Goal: Communication & Community: Answer question/provide support

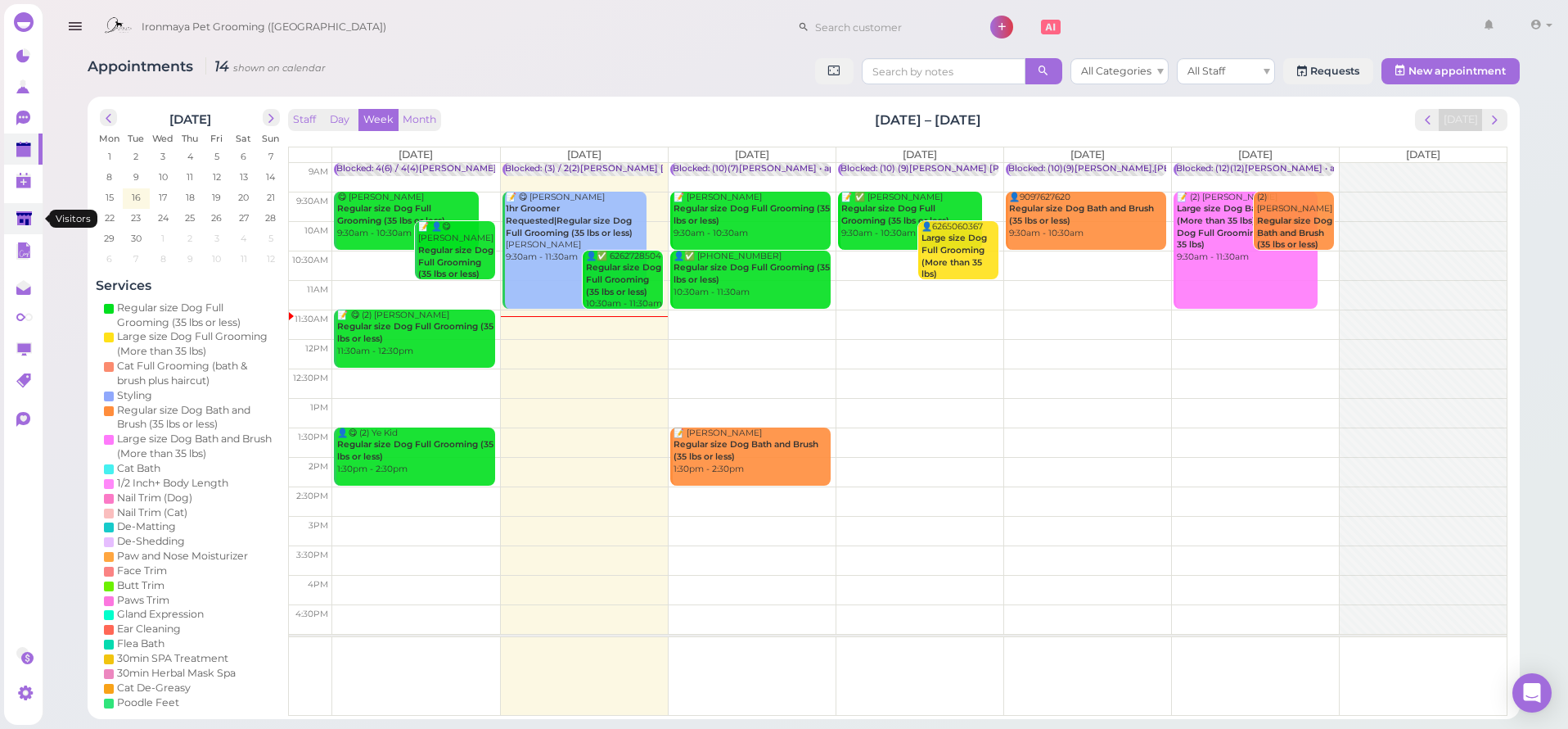
click at [16, 226] on link at bounding box center [23, 219] width 39 height 31
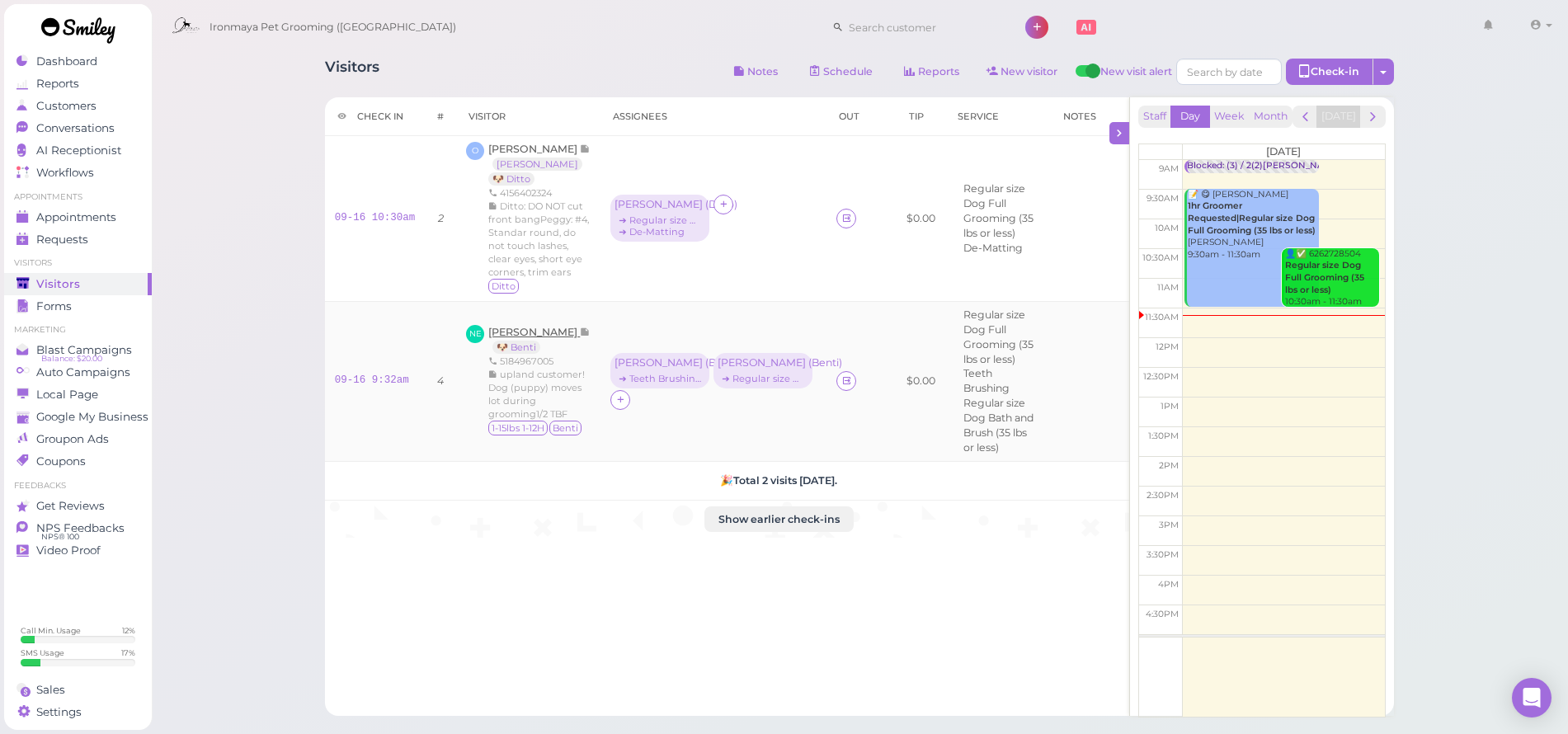
click at [558, 326] on span "[PERSON_NAME]" at bounding box center [534, 332] width 91 height 12
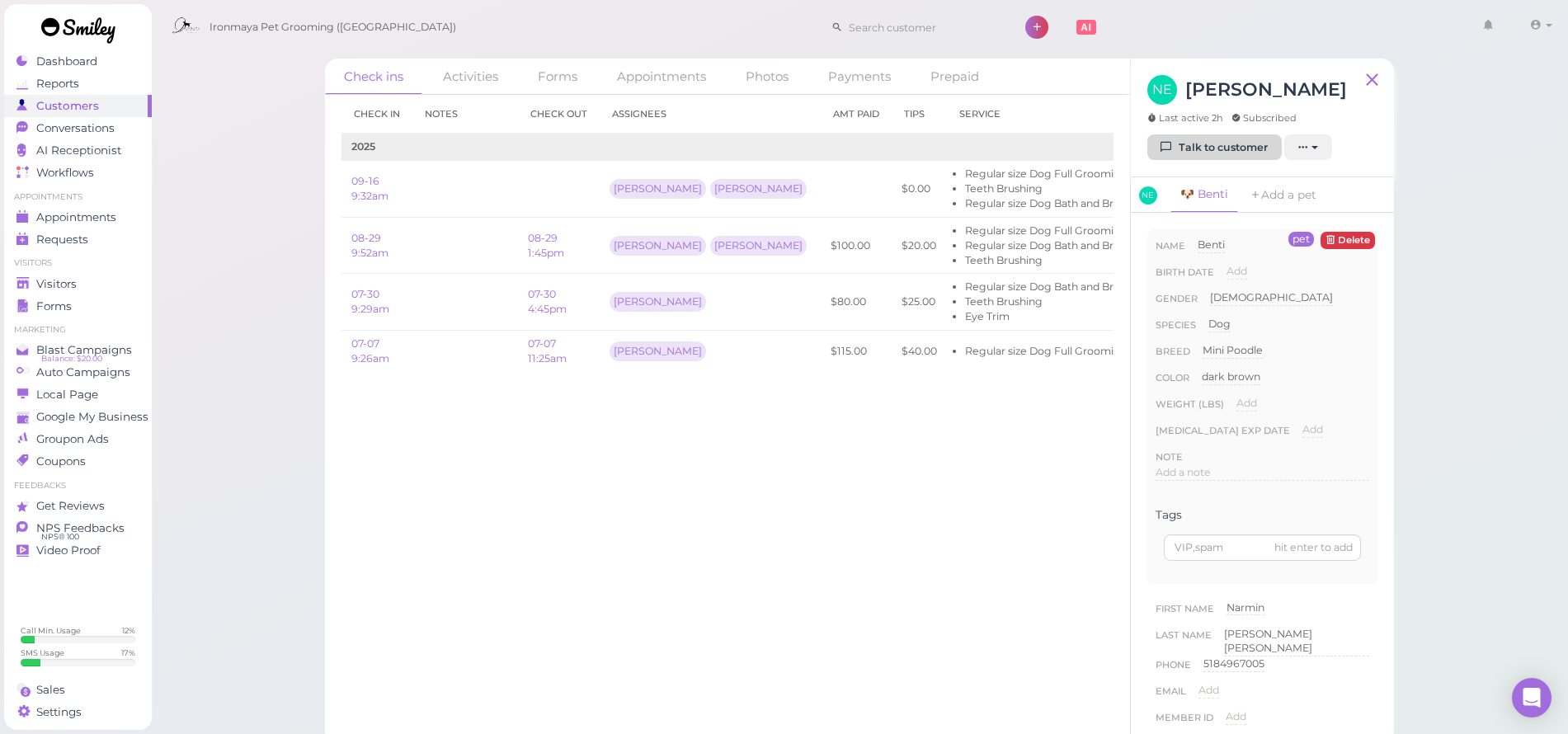
click at [1250, 160] on link "Talk to customer" at bounding box center [1215, 148] width 135 height 27
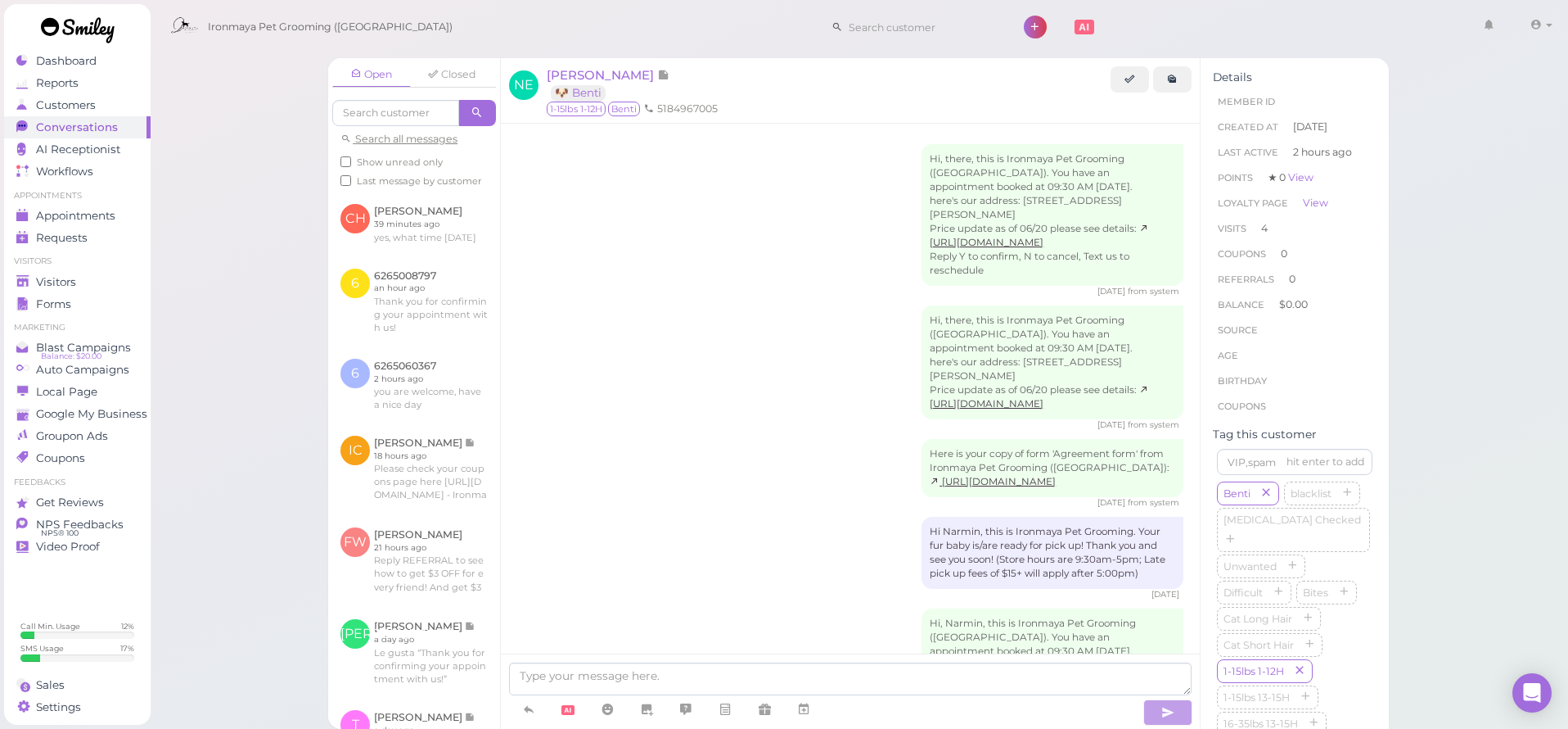
scroll to position [2273, 0]
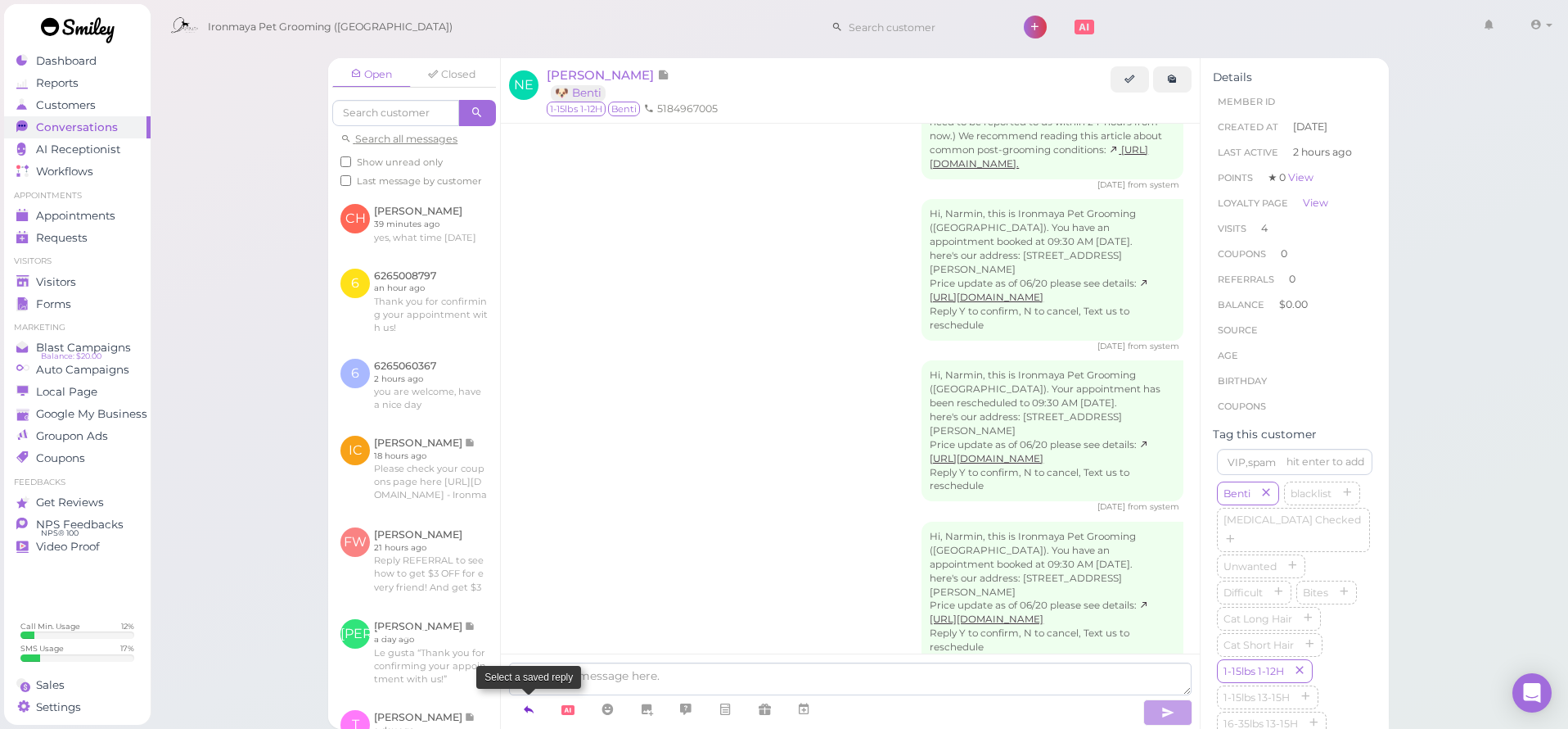
click at [522, 708] on link at bounding box center [529, 709] width 40 height 29
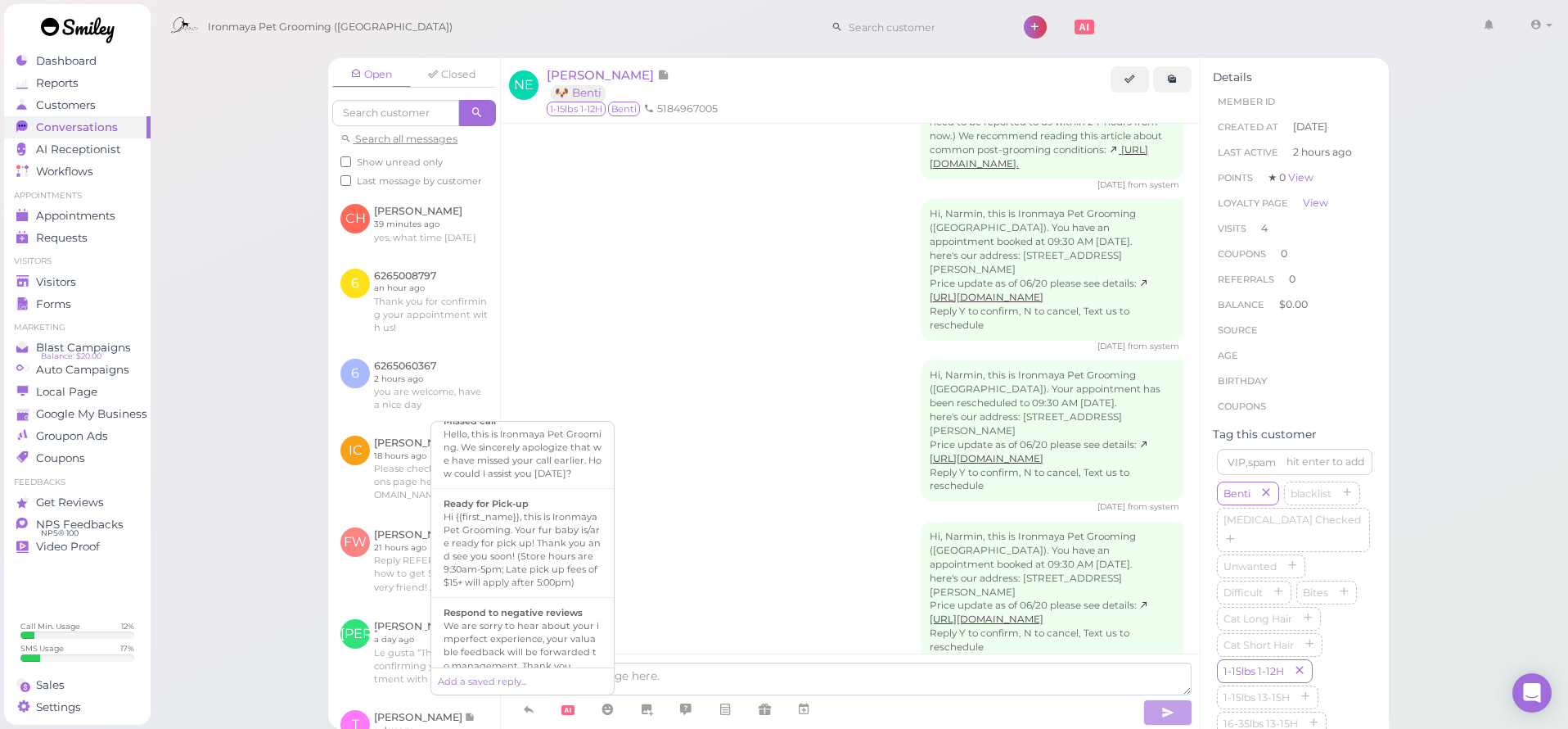
scroll to position [437, 0]
click at [536, 583] on div "Hi {{first_name}}, this is Ironmaya Pet Grooming. Your fur baby is/are ready fo…" at bounding box center [522, 543] width 158 height 78
type textarea "Hi {{first_name}}, this is Ironmaya Pet Grooming. Your fur baby is/are ready fo…"
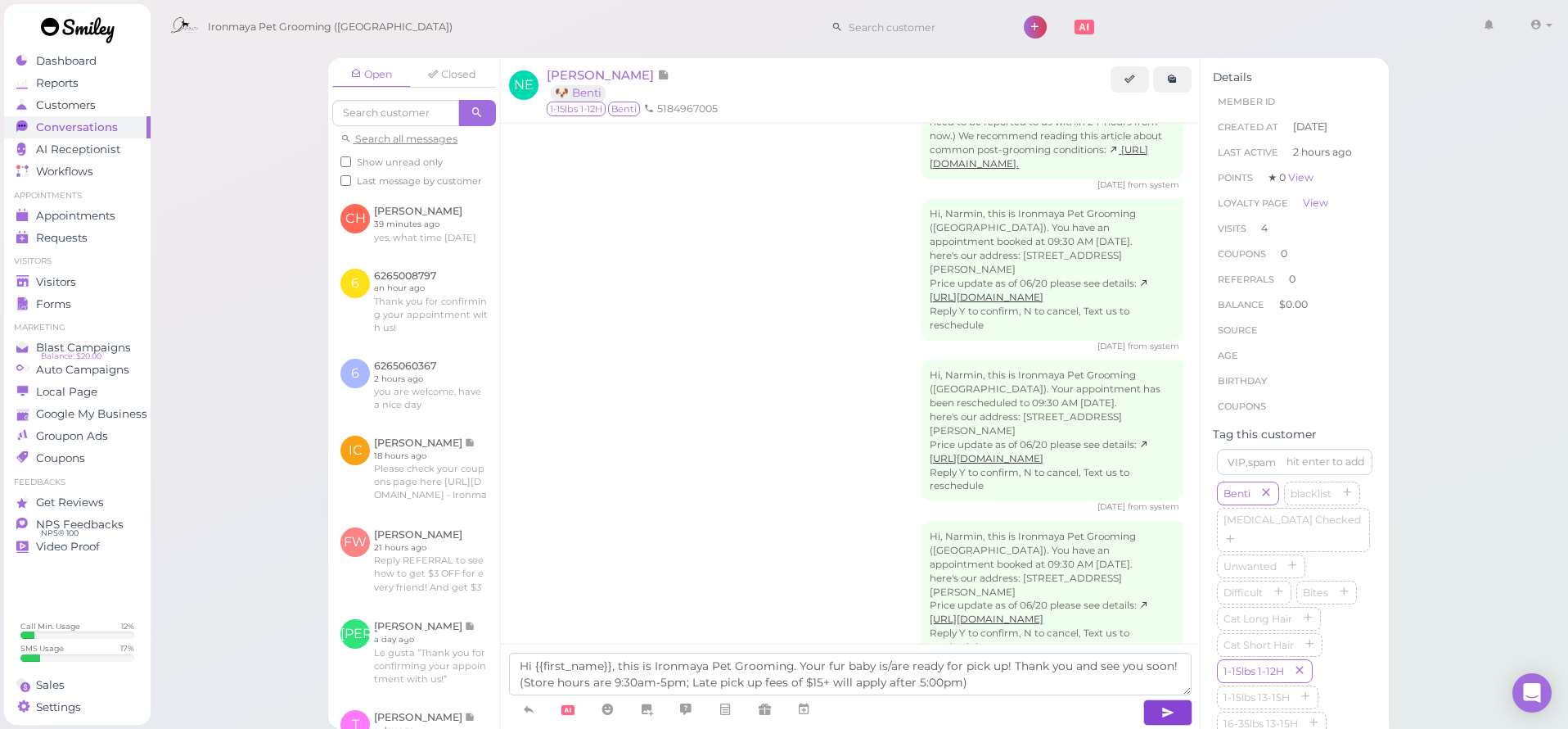
click at [1174, 706] on icon "button" at bounding box center [1169, 712] width 13 height 17
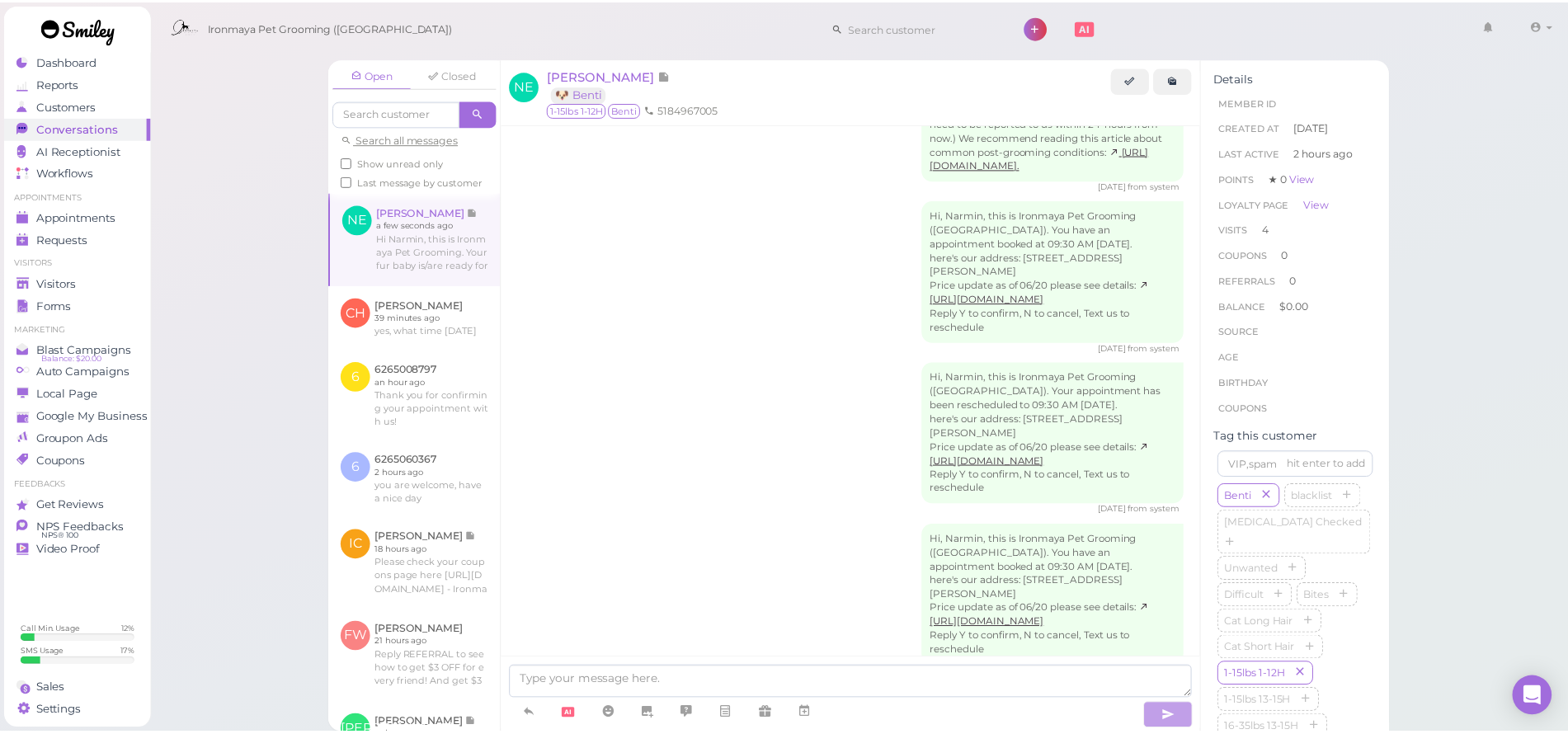
scroll to position [2366, 0]
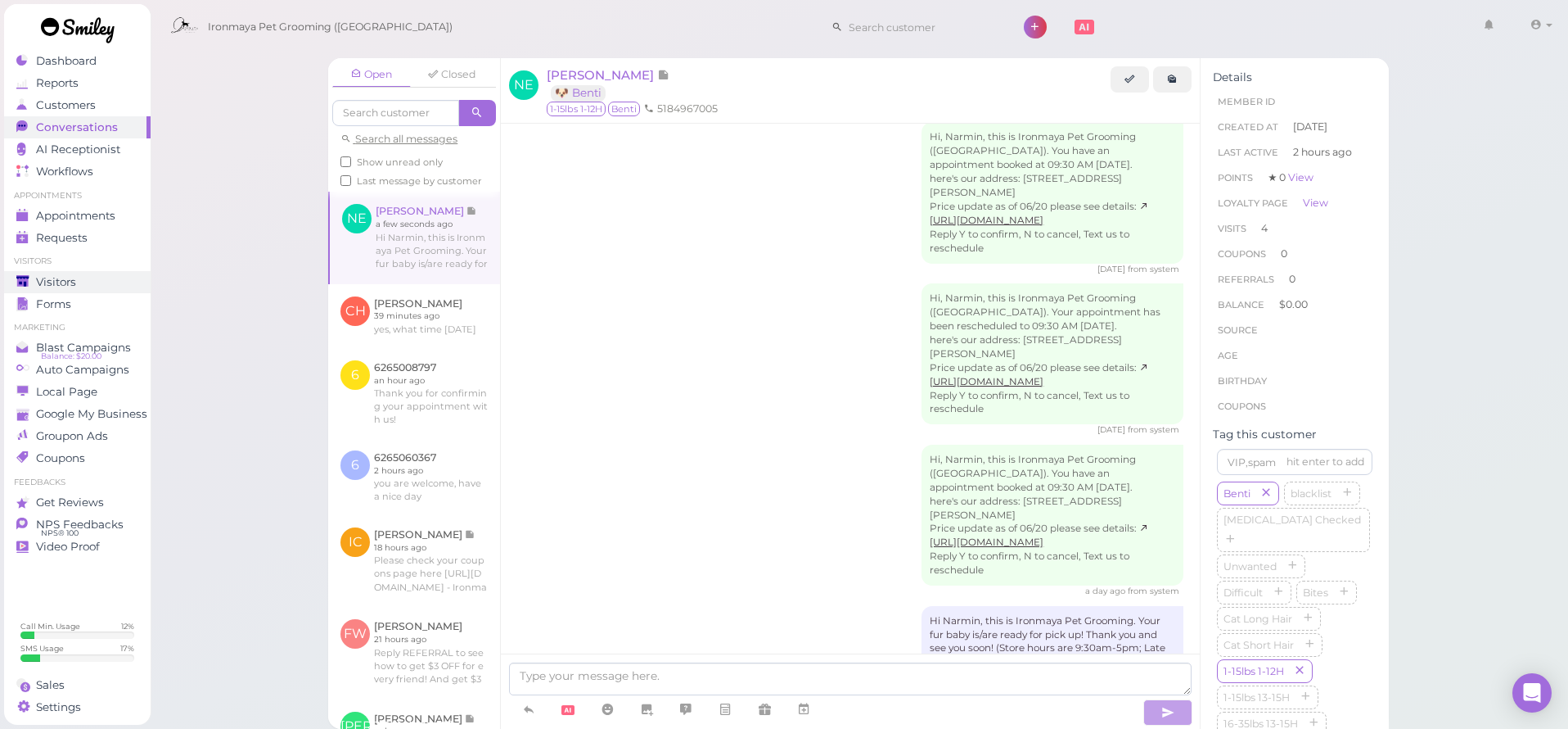
click at [61, 272] on link "Visitors" at bounding box center [78, 282] width 147 height 22
